Goal: Task Accomplishment & Management: Manage account settings

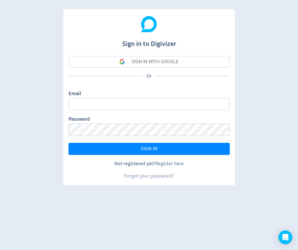
click at [171, 164] on link "Register here" at bounding box center [170, 163] width 28 height 7
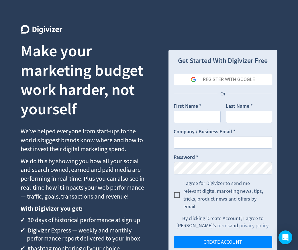
click at [237, 80] on div "REGISTER WITH GOOGLE" at bounding box center [229, 79] width 52 height 11
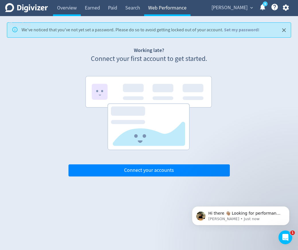
click at [163, 7] on link "Web Performance" at bounding box center [167, 8] width 46 height 16
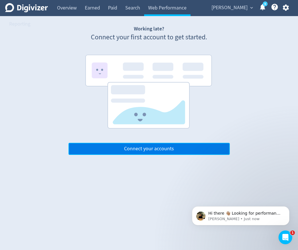
click at [146, 152] on button "Connect your accounts" at bounding box center [150, 149] width 162 height 12
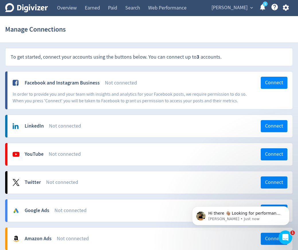
click at [285, 9] on icon "button" at bounding box center [286, 8] width 6 height 6
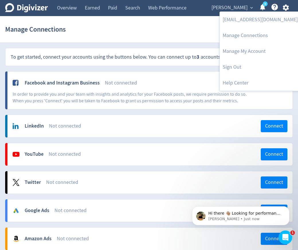
click at [177, 42] on div at bounding box center [149, 125] width 298 height 250
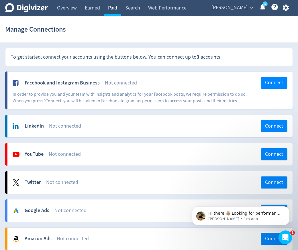
click at [113, 9] on link "Paid" at bounding box center [112, 8] width 17 height 16
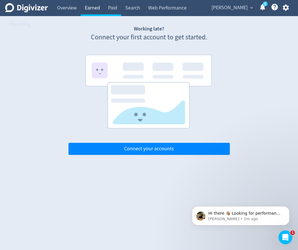
click at [92, 10] on link "Earned" at bounding box center [92, 8] width 23 height 16
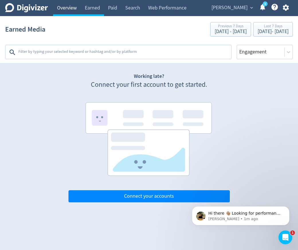
click at [78, 10] on link "Overview" at bounding box center [67, 8] width 28 height 16
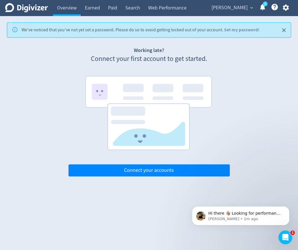
click at [39, 11] on icon "Digivizer Logo" at bounding box center [26, 7] width 43 height 9
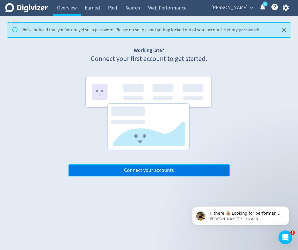
click at [159, 168] on span "Connect your accounts" at bounding box center [149, 170] width 50 height 5
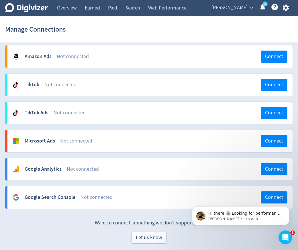
scroll to position [185, 0]
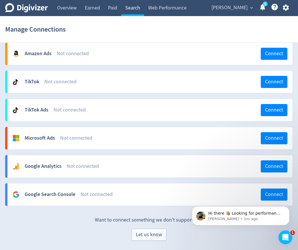
click at [134, 12] on link "Search" at bounding box center [132, 8] width 23 height 16
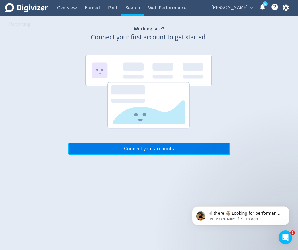
click at [139, 151] on span "Connect your accounts" at bounding box center [149, 148] width 50 height 5
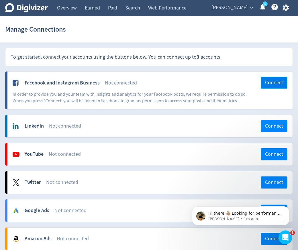
click at [273, 84] on span "Connect" at bounding box center [274, 82] width 18 height 5
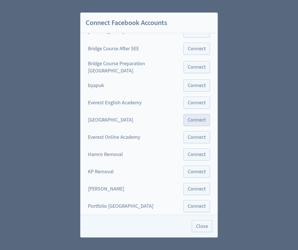
scroll to position [40, 0]
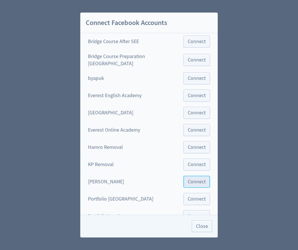
click at [188, 179] on span "Connect" at bounding box center [197, 181] width 18 height 5
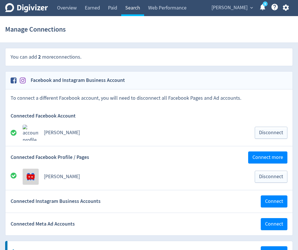
click at [135, 8] on link "Search" at bounding box center [132, 8] width 23 height 16
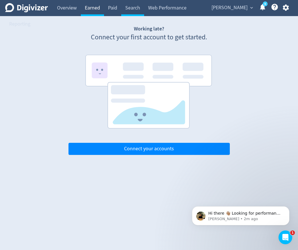
click at [98, 8] on link "Earned" at bounding box center [92, 8] width 23 height 16
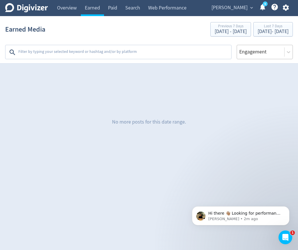
click at [264, 53] on div at bounding box center [261, 52] width 44 height 8
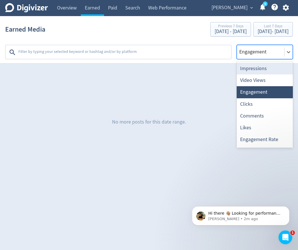
click at [259, 70] on div "Impressions" at bounding box center [265, 69] width 56 height 12
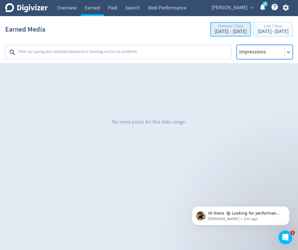
click at [215, 30] on div "Aug 16, 2025 - Aug 22, 2025" at bounding box center [231, 31] width 32 height 5
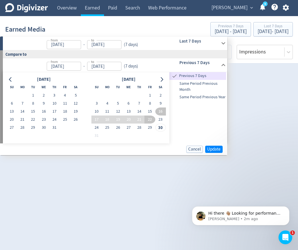
click at [115, 45] on input "Aug 29, 2025" at bounding box center [104, 44] width 34 height 9
click at [115, 45] on input "29/08/2025" at bounding box center [104, 44] width 34 height 9
click at [213, 130] on div "Previous 7 Days Same Period Previous Month Same Period Previous Year" at bounding box center [198, 107] width 57 height 71
type input "Aug 29, 2025"
click at [216, 40] on h6 "Last 7 Days" at bounding box center [199, 41] width 39 height 7
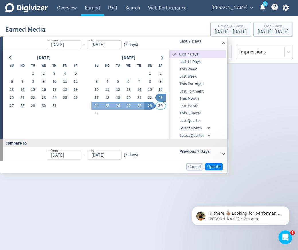
click at [74, 44] on input "Aug 23, 2025" at bounding box center [64, 44] width 34 height 9
click at [74, 44] on input "23/08/2025" at bounding box center [64, 44] width 34 height 9
click at [79, 134] on div "July 2025 Su Mo Tu We Th Fr Sa 1 2 3 4 5 6 7 8 9 10 11 12 13 14 15 16 17 18 19 …" at bounding box center [87, 94] width 160 height 81
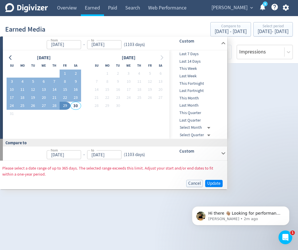
type input "Aug 23, 2022"
type input "Aug 16, 2019"
type input "Aug 22, 2022"
click at [214, 182] on span "Update" at bounding box center [213, 183] width 13 height 4
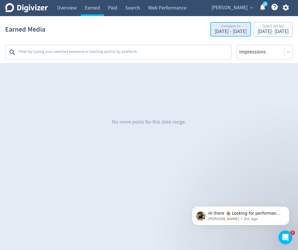
click at [215, 31] on div "Aug 16, 2019 - Aug 22, 2022" at bounding box center [231, 31] width 32 height 5
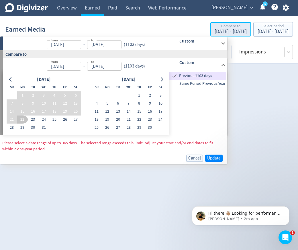
type input "Aug 23, 2022"
type input "Aug 29, 2025"
type input "Aug 16, 2019"
type input "Aug 22, 2022"
click at [253, 103] on div "No more posts for this date range." at bounding box center [149, 122] width 288 height 86
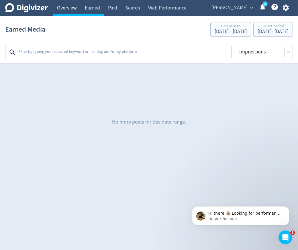
click at [68, 7] on link "Overview" at bounding box center [67, 8] width 28 height 16
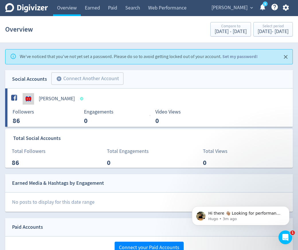
click at [286, 59] on icon "Close" at bounding box center [286, 57] width 7 height 7
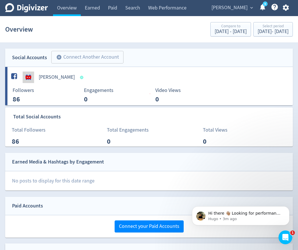
click at [263, 6] on link "5" at bounding box center [265, 3] width 5 height 5
